Goal: Complete application form

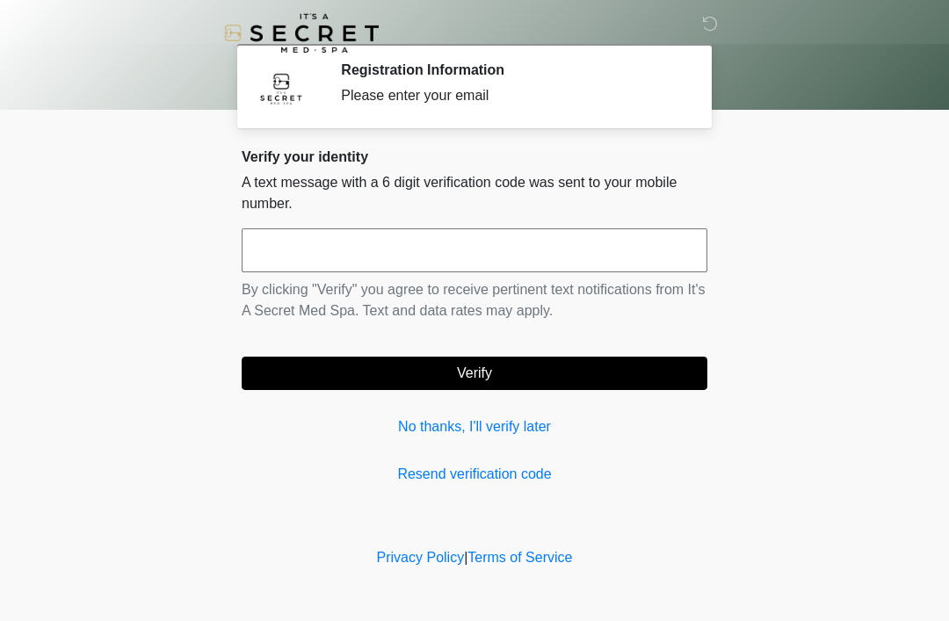
click at [498, 423] on link "No thanks, I'll verify later" at bounding box center [475, 427] width 466 height 21
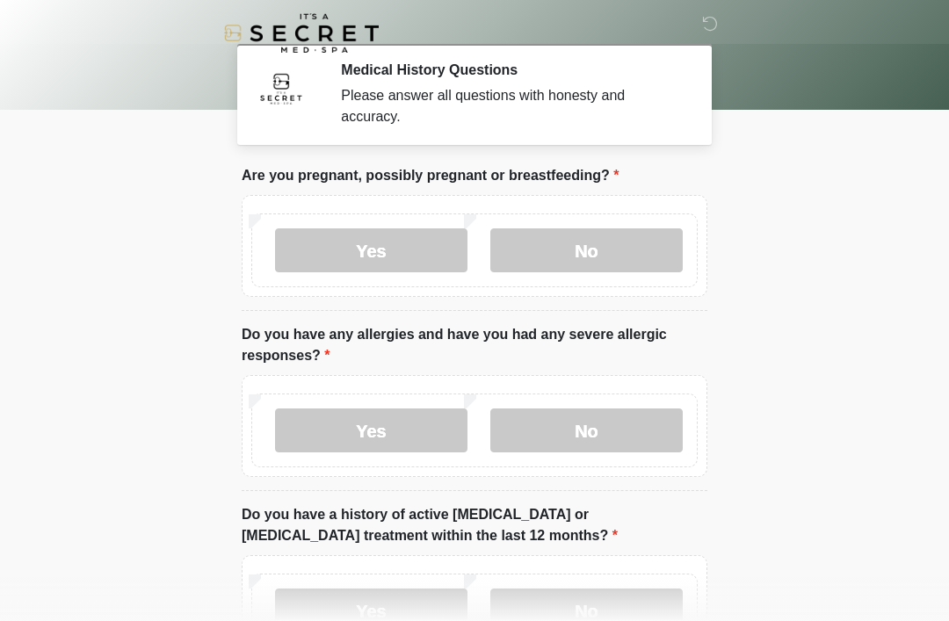
click at [585, 230] on label "No" at bounding box center [586, 250] width 192 height 44
click at [591, 434] on label "No" at bounding box center [586, 431] width 192 height 44
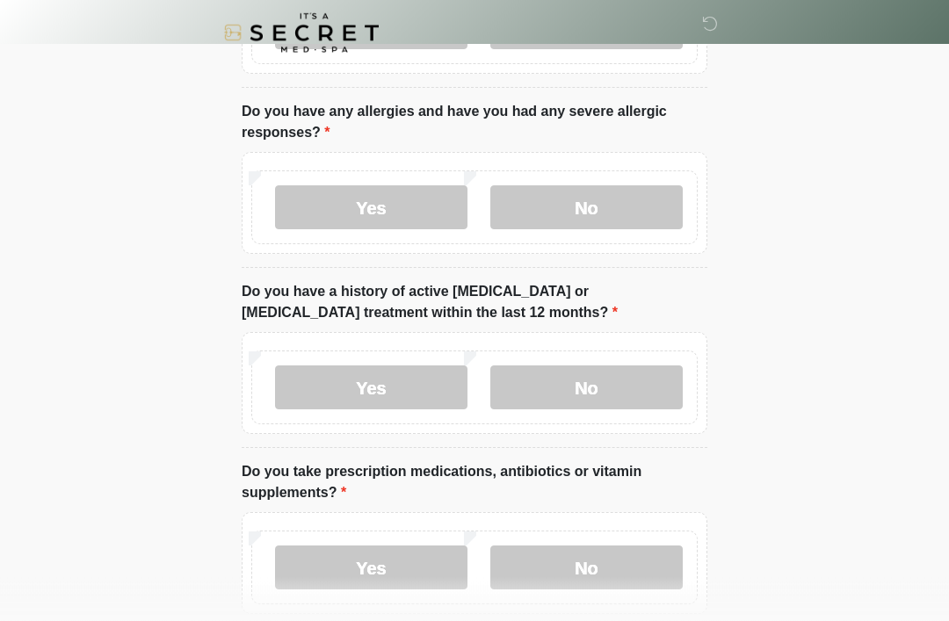
click at [591, 372] on label "No" at bounding box center [586, 388] width 192 height 44
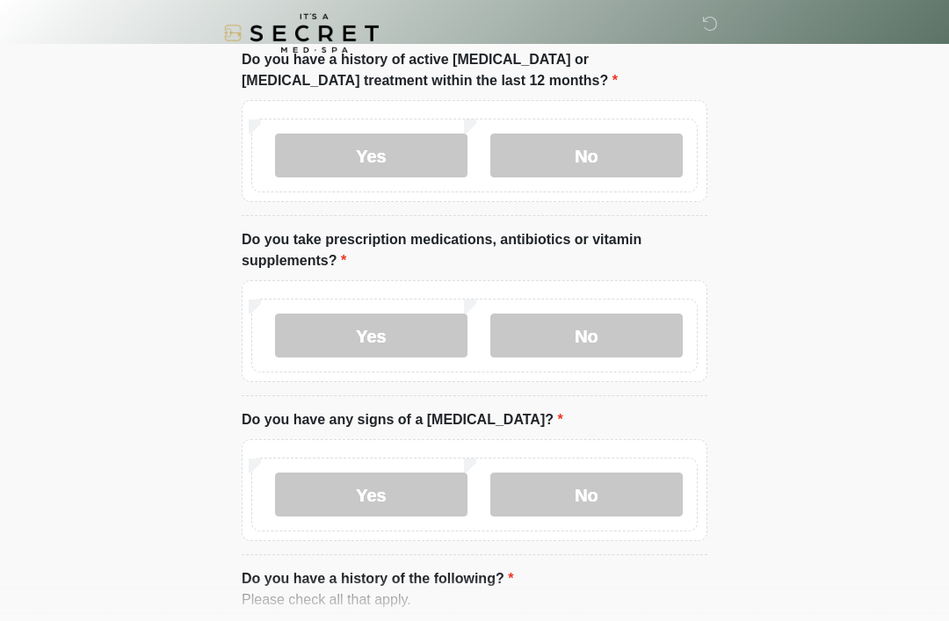
click at [596, 332] on label "No" at bounding box center [586, 336] width 192 height 44
click at [612, 488] on label "No" at bounding box center [586, 495] width 192 height 44
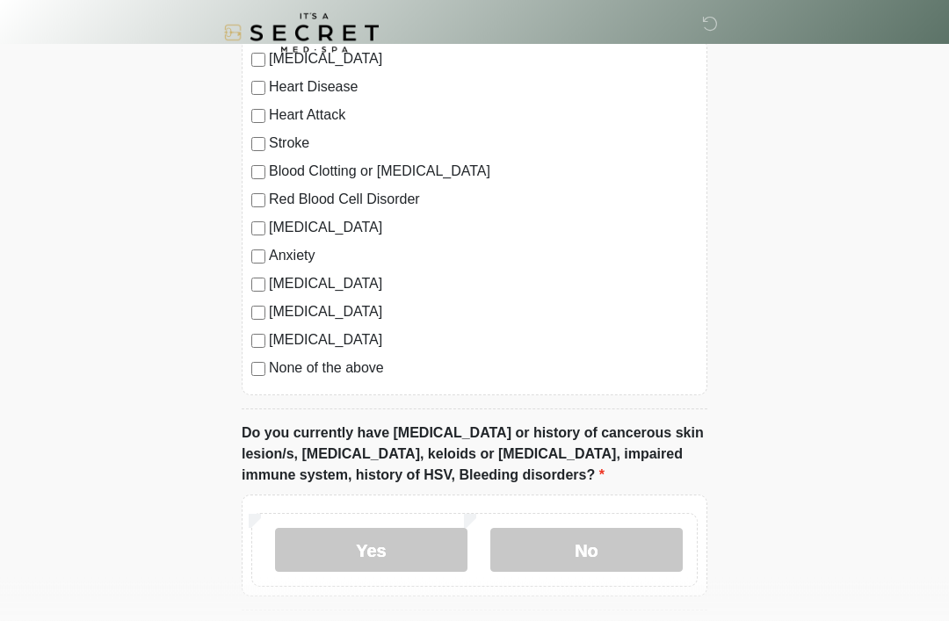
scroll to position [1102, 0]
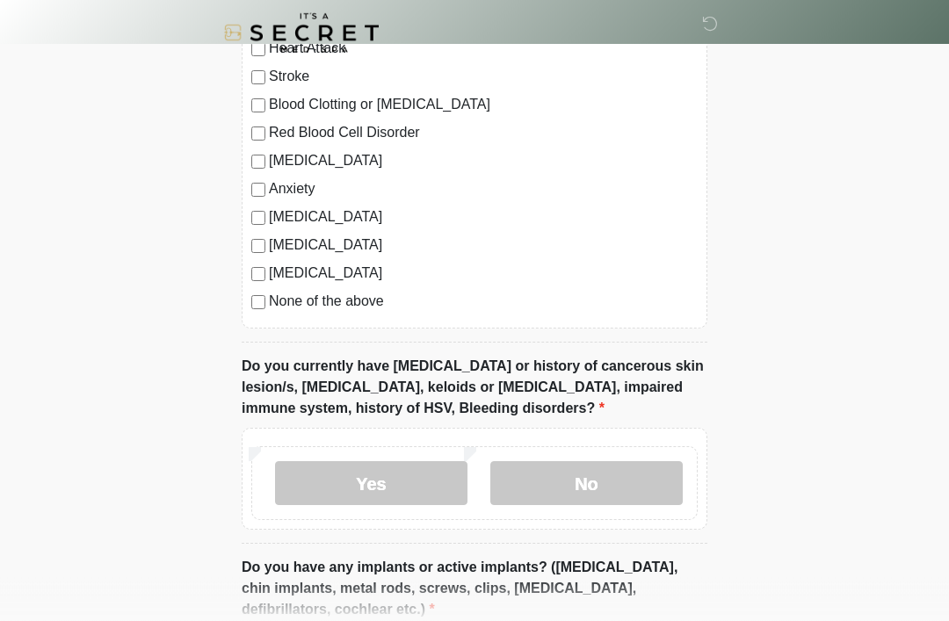
click at [622, 495] on label "No" at bounding box center [586, 484] width 192 height 44
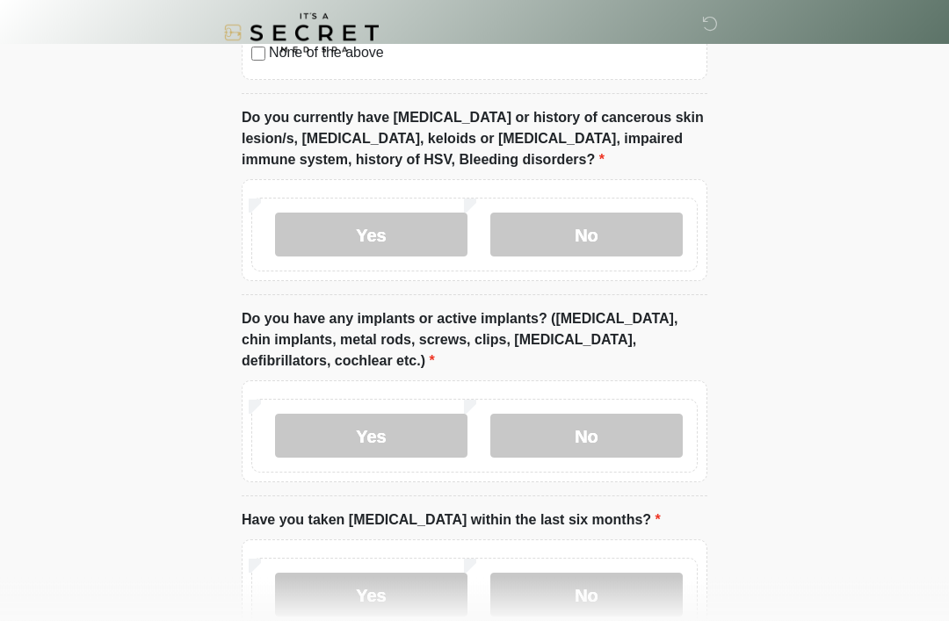
click at [593, 434] on label "No" at bounding box center [586, 437] width 192 height 44
click at [595, 594] on label "No" at bounding box center [586, 595] width 192 height 44
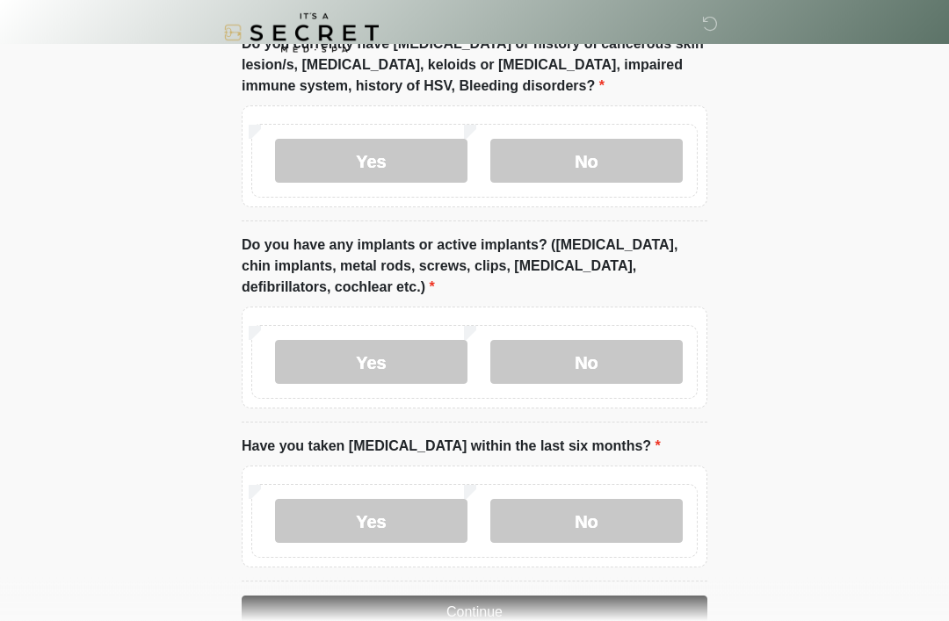
scroll to position [1468, 0]
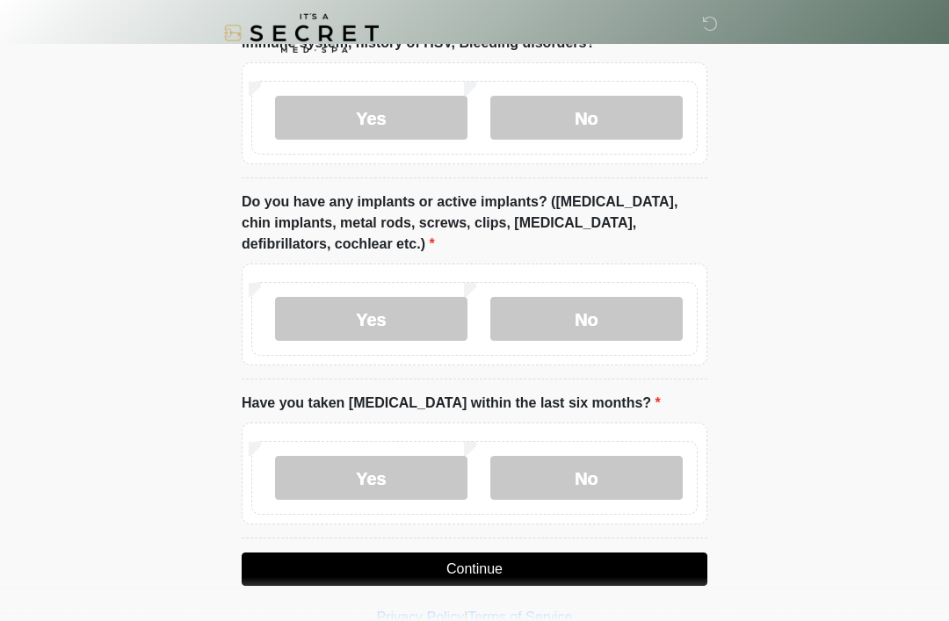
click at [540, 575] on button "Continue" at bounding box center [475, 569] width 466 height 33
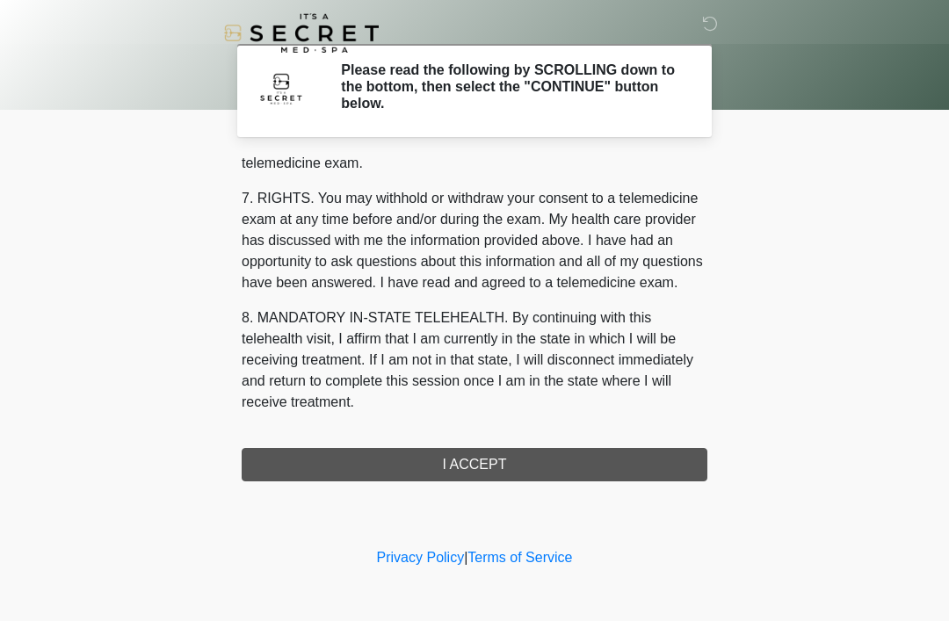
scroll to position [750, 0]
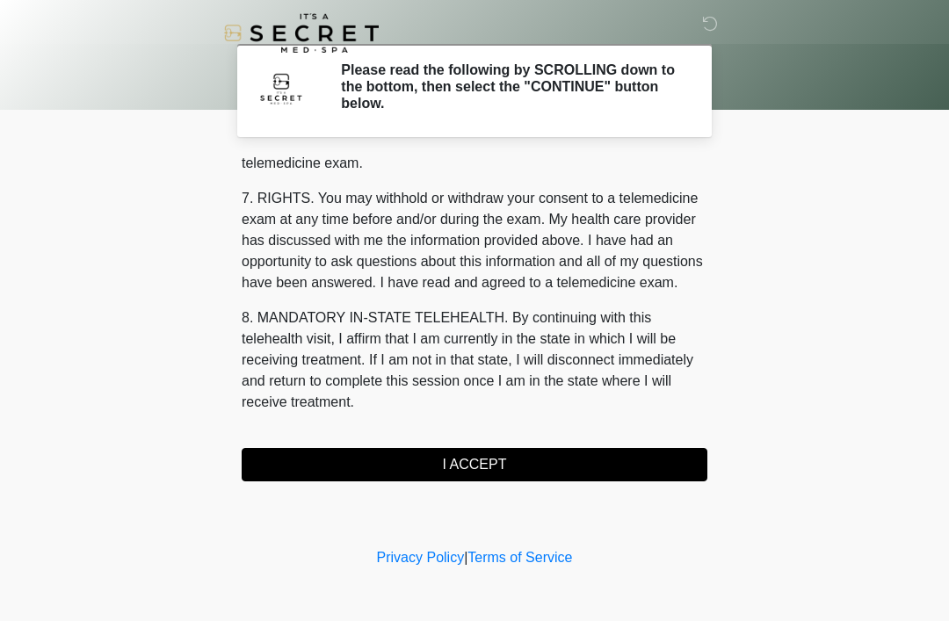
click at [468, 463] on button "I ACCEPT" at bounding box center [475, 464] width 466 height 33
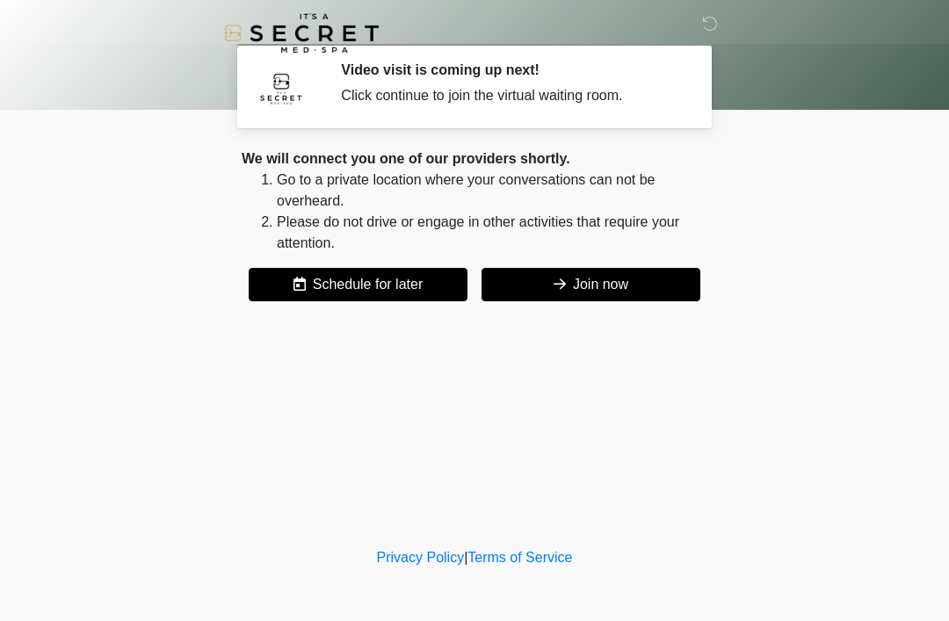
click at [633, 291] on button "Join now" at bounding box center [591, 284] width 219 height 33
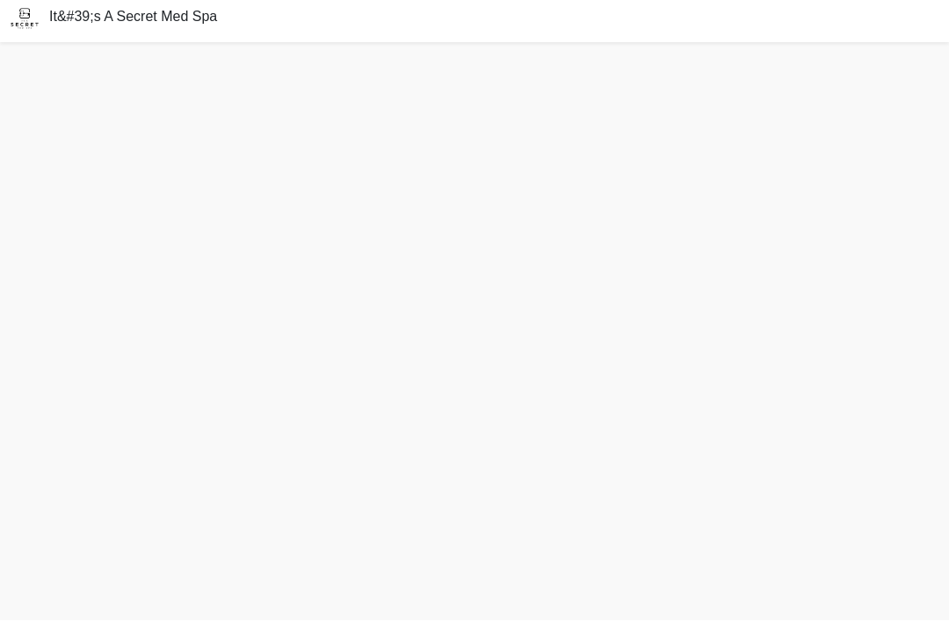
scroll to position [62, 0]
